Goal: Transaction & Acquisition: Purchase product/service

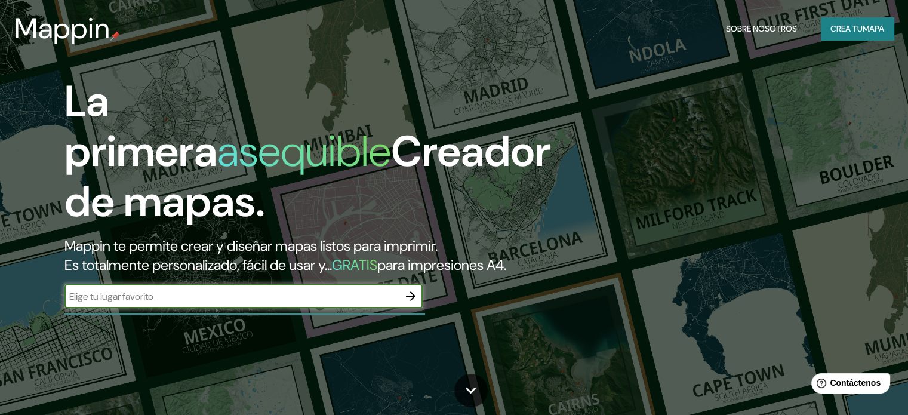
click at [208, 303] on input "text" at bounding box center [231, 296] width 334 height 14
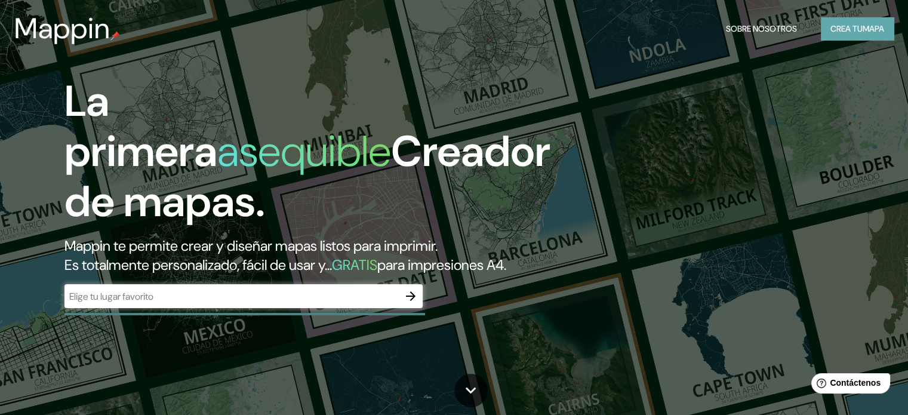
click at [854, 21] on font "Crea tu" at bounding box center [846, 29] width 32 height 16
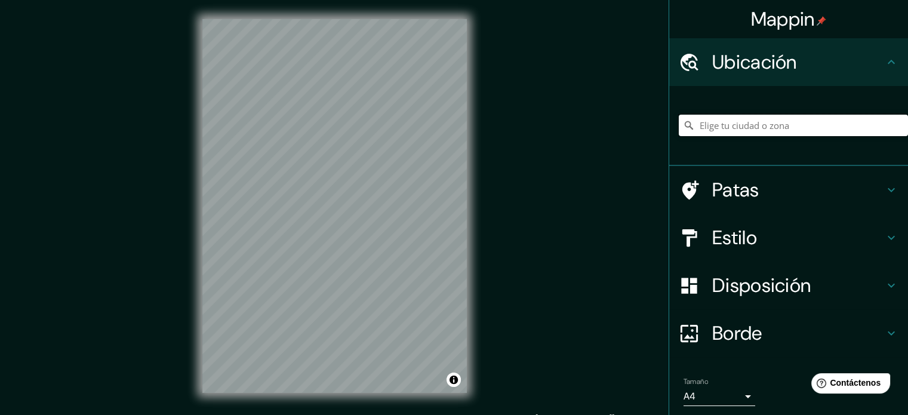
click at [708, 128] on input "Elige tu ciudad o zona" at bounding box center [793, 125] width 229 height 21
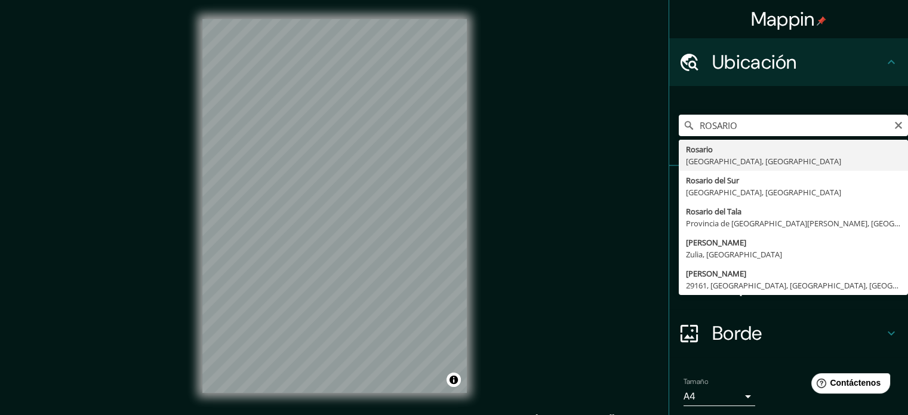
type input "[GEOGRAPHIC_DATA], [GEOGRAPHIC_DATA], [GEOGRAPHIC_DATA]"
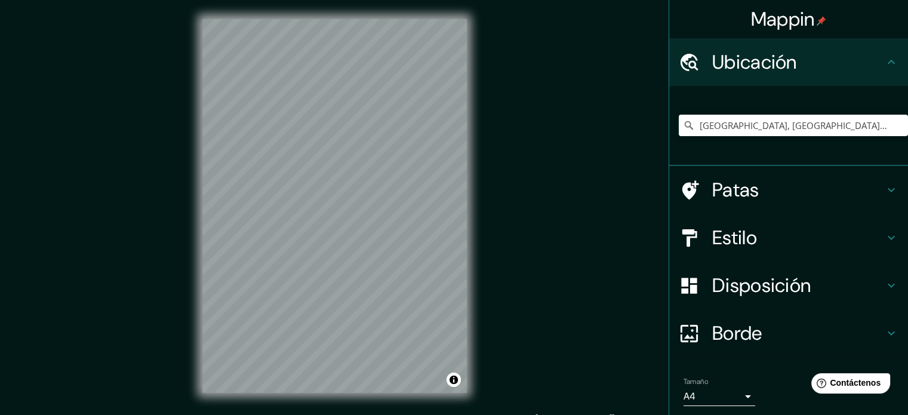
click at [871, 188] on h4 "Patas" at bounding box center [798, 190] width 172 height 24
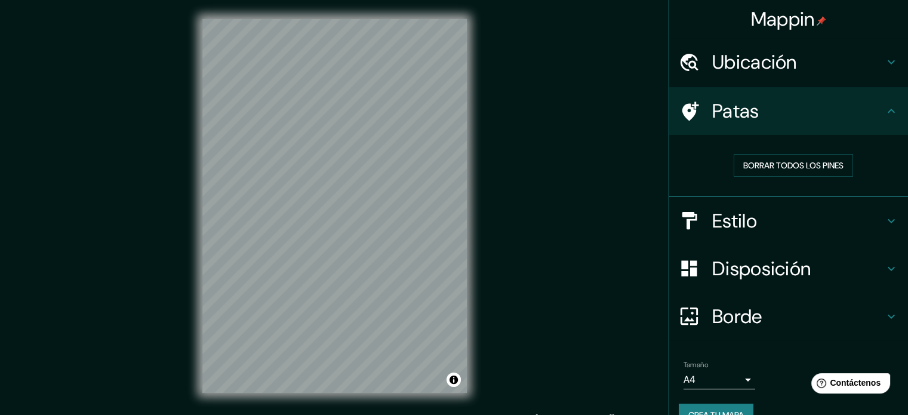
click at [871, 104] on h4 "Patas" at bounding box center [798, 111] width 172 height 24
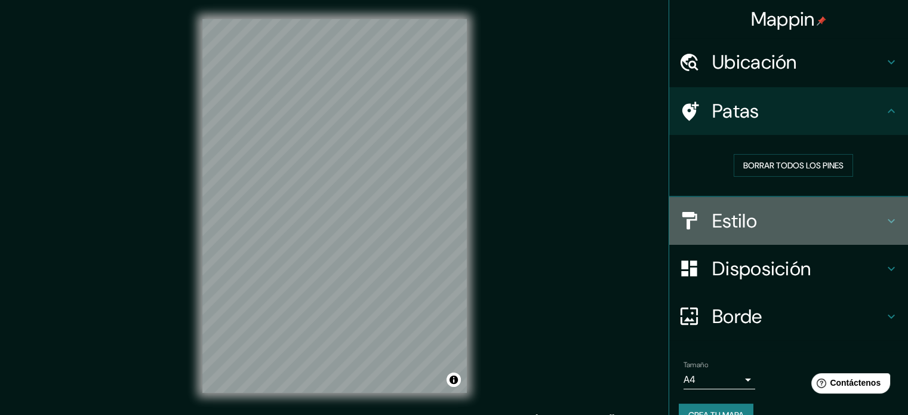
click at [836, 217] on h4 "Estilo" at bounding box center [798, 221] width 172 height 24
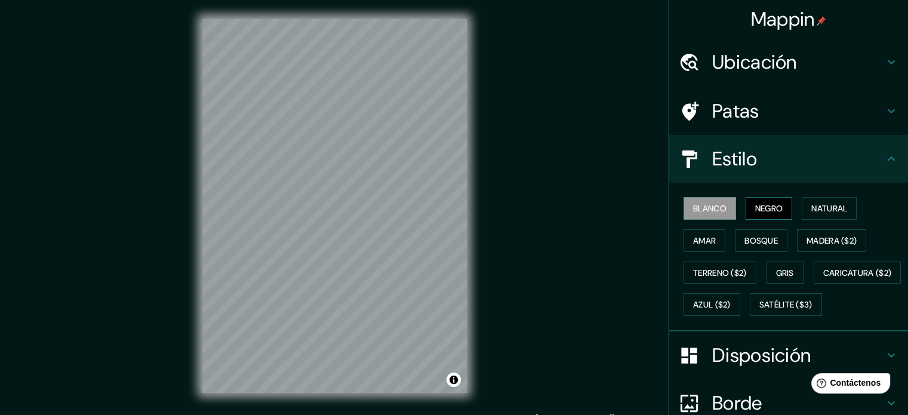
click at [769, 209] on font "Negro" at bounding box center [769, 208] width 28 height 11
click at [700, 211] on font "Blanco" at bounding box center [709, 208] width 33 height 11
click at [817, 205] on font "Natural" at bounding box center [829, 208] width 36 height 11
click at [283, 218] on div "Mappin Ubicación [GEOGRAPHIC_DATA], [GEOGRAPHIC_DATA], [GEOGRAPHIC_DATA] Patas …" at bounding box center [454, 215] width 908 height 431
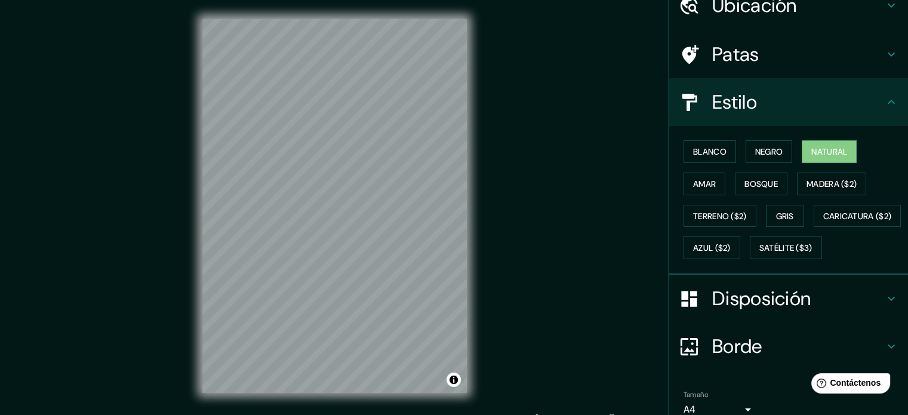
scroll to position [60, 0]
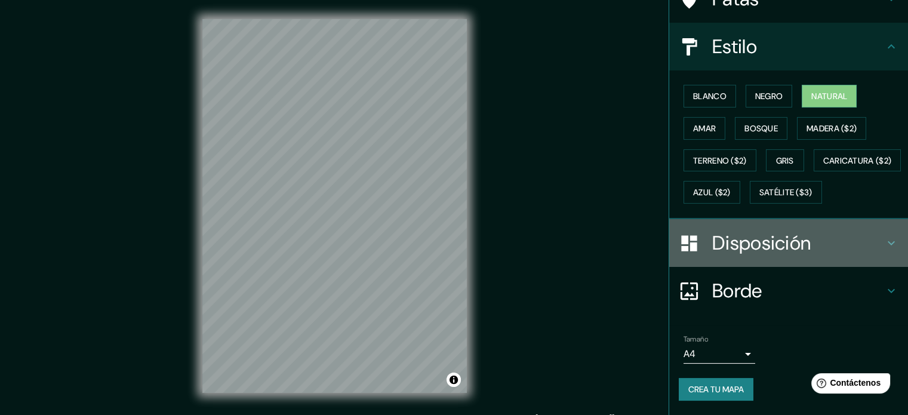
click at [858, 255] on h4 "Disposición" at bounding box center [798, 243] width 172 height 24
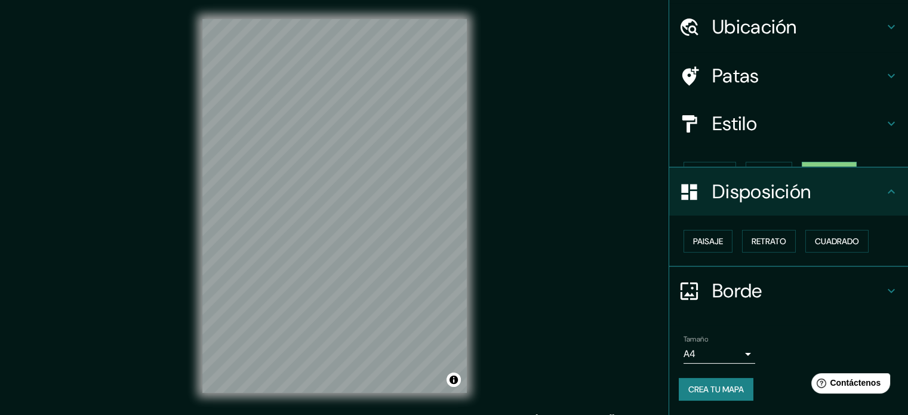
scroll to position [14, 0]
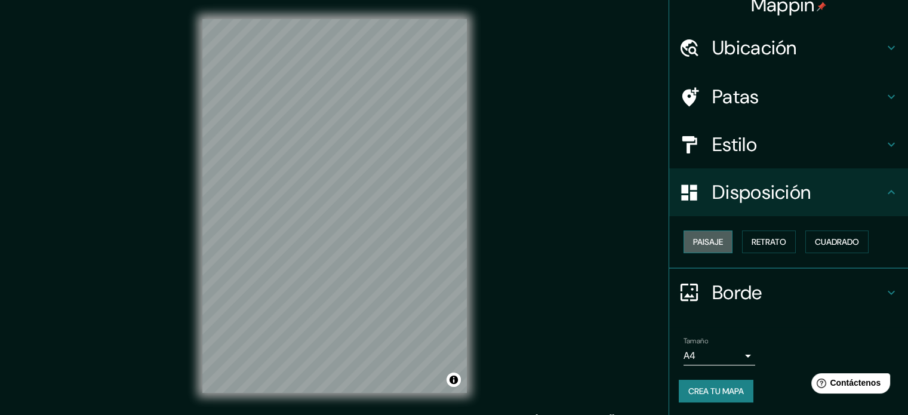
click at [695, 238] on font "Paisaje" at bounding box center [708, 241] width 30 height 11
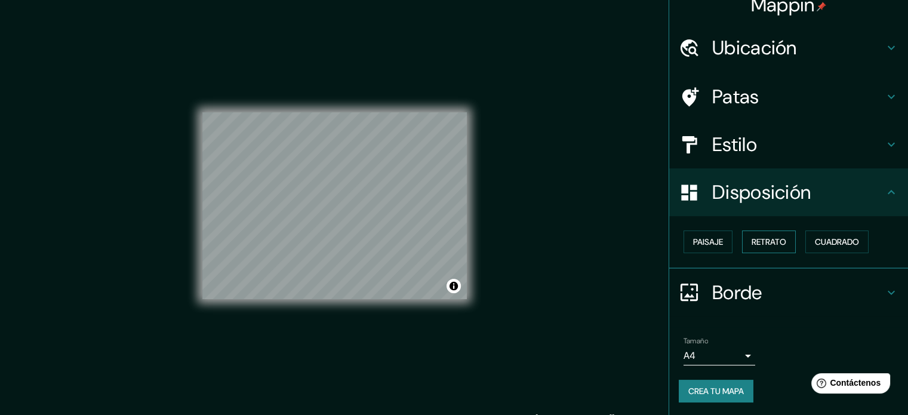
click at [762, 243] on font "Retrato" at bounding box center [768, 241] width 35 height 11
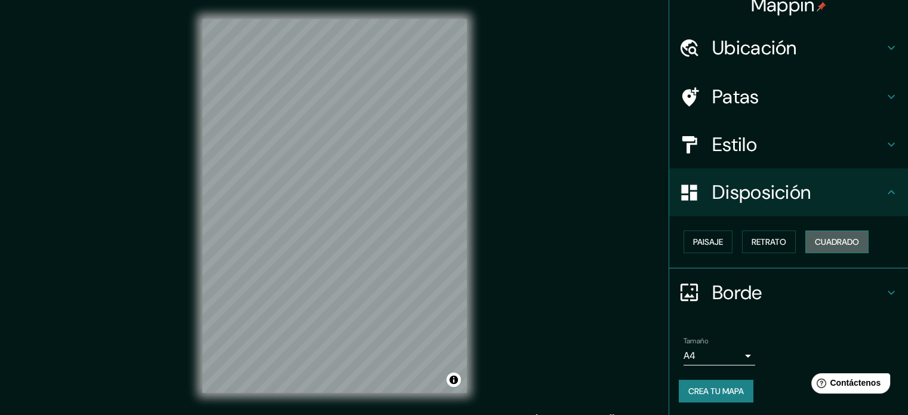
click at [815, 237] on font "Cuadrado" at bounding box center [837, 241] width 44 height 11
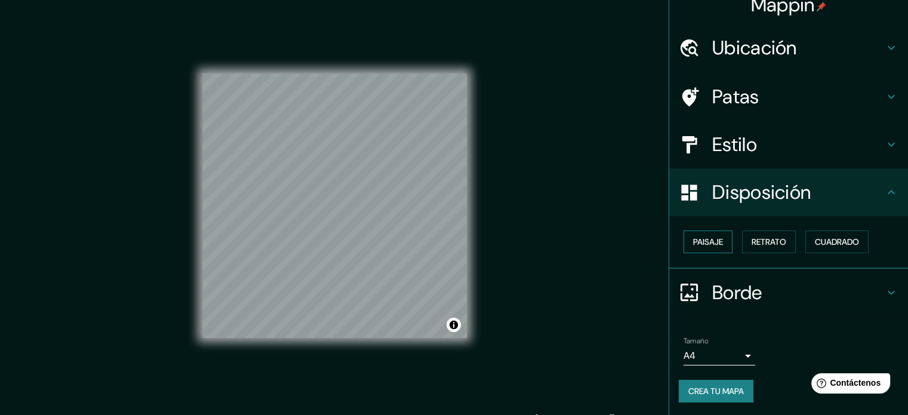
click at [693, 235] on font "Paisaje" at bounding box center [708, 242] width 30 height 16
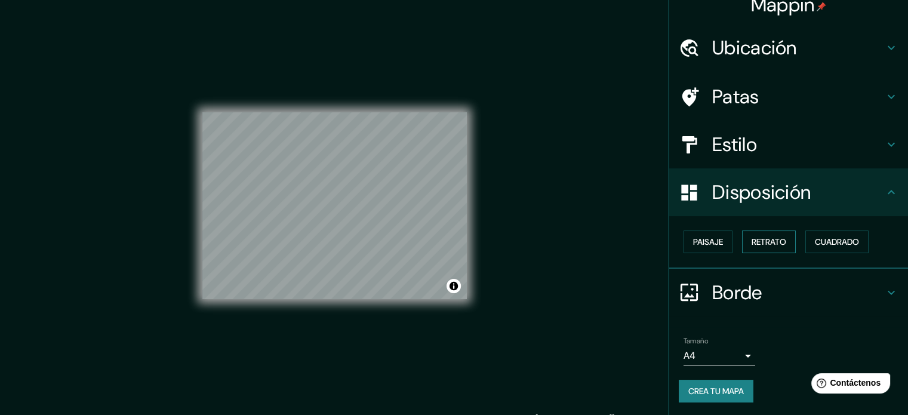
click at [772, 238] on font "Retrato" at bounding box center [768, 241] width 35 height 11
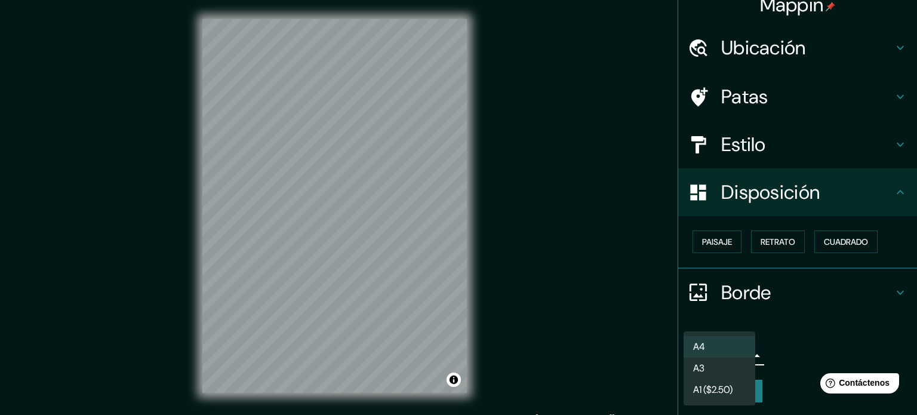
click at [734, 358] on body "Mappin Ubicación [GEOGRAPHIC_DATA], [GEOGRAPHIC_DATA], [GEOGRAPHIC_DATA] Patas …" at bounding box center [458, 207] width 917 height 415
click at [722, 365] on li "A3" at bounding box center [719, 369] width 72 height 22
type input "a4"
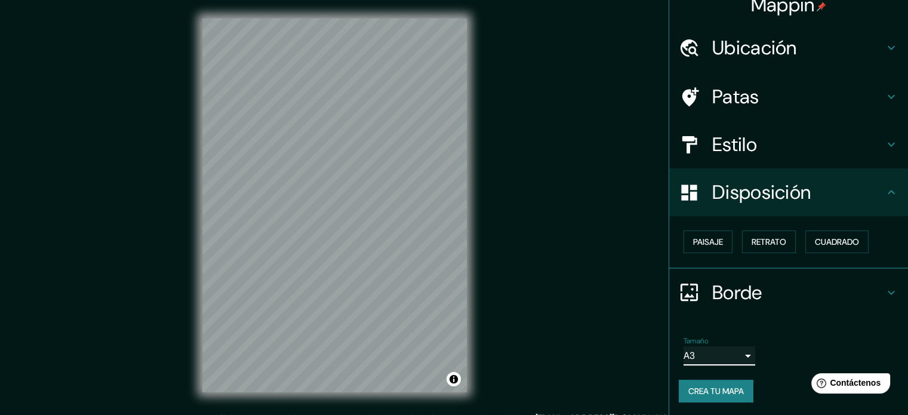
scroll to position [0, 0]
click at [688, 383] on font "Crea tu mapa" at bounding box center [716, 391] width 56 height 16
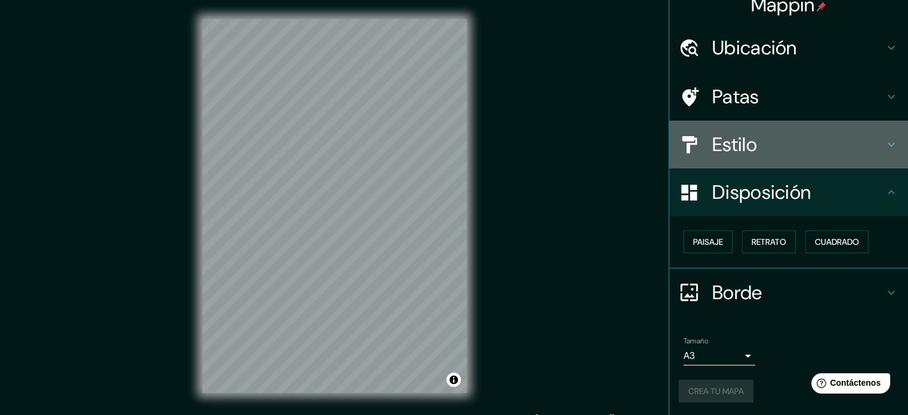
click at [741, 145] on font "Estilo" at bounding box center [734, 144] width 45 height 25
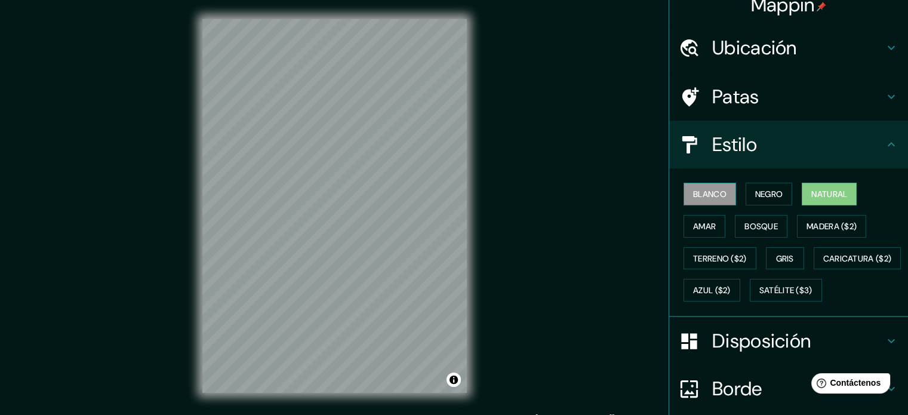
click at [714, 191] on font "Blanco" at bounding box center [709, 194] width 33 height 11
